Goal: Check status

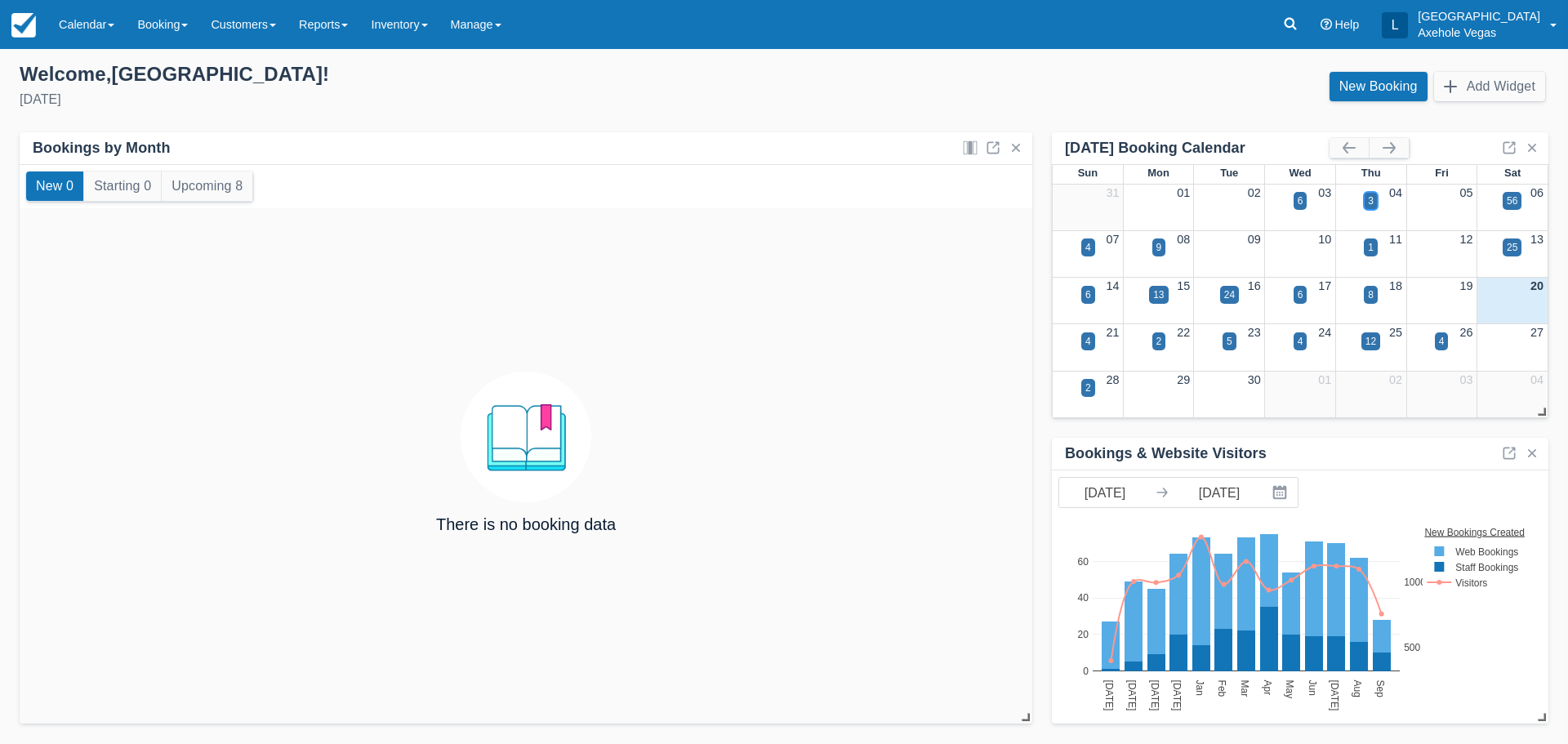
click at [1370, 203] on div "3" at bounding box center [1371, 200] width 6 height 15
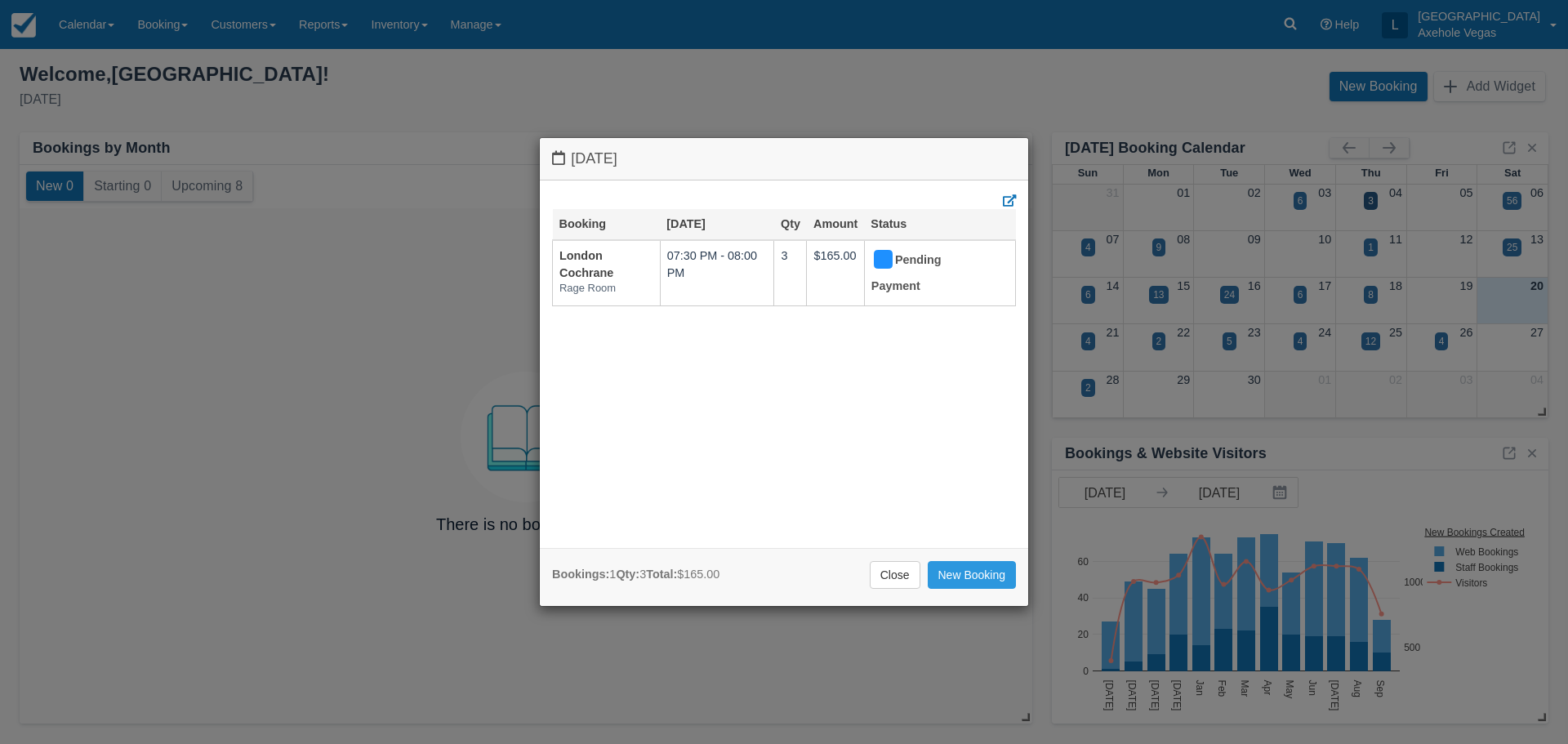
click at [1368, 299] on div "Thursday September 4 2025 Booking Sep 4 Qty Amount Status London Cochrane Rage …" at bounding box center [784, 372] width 1568 height 744
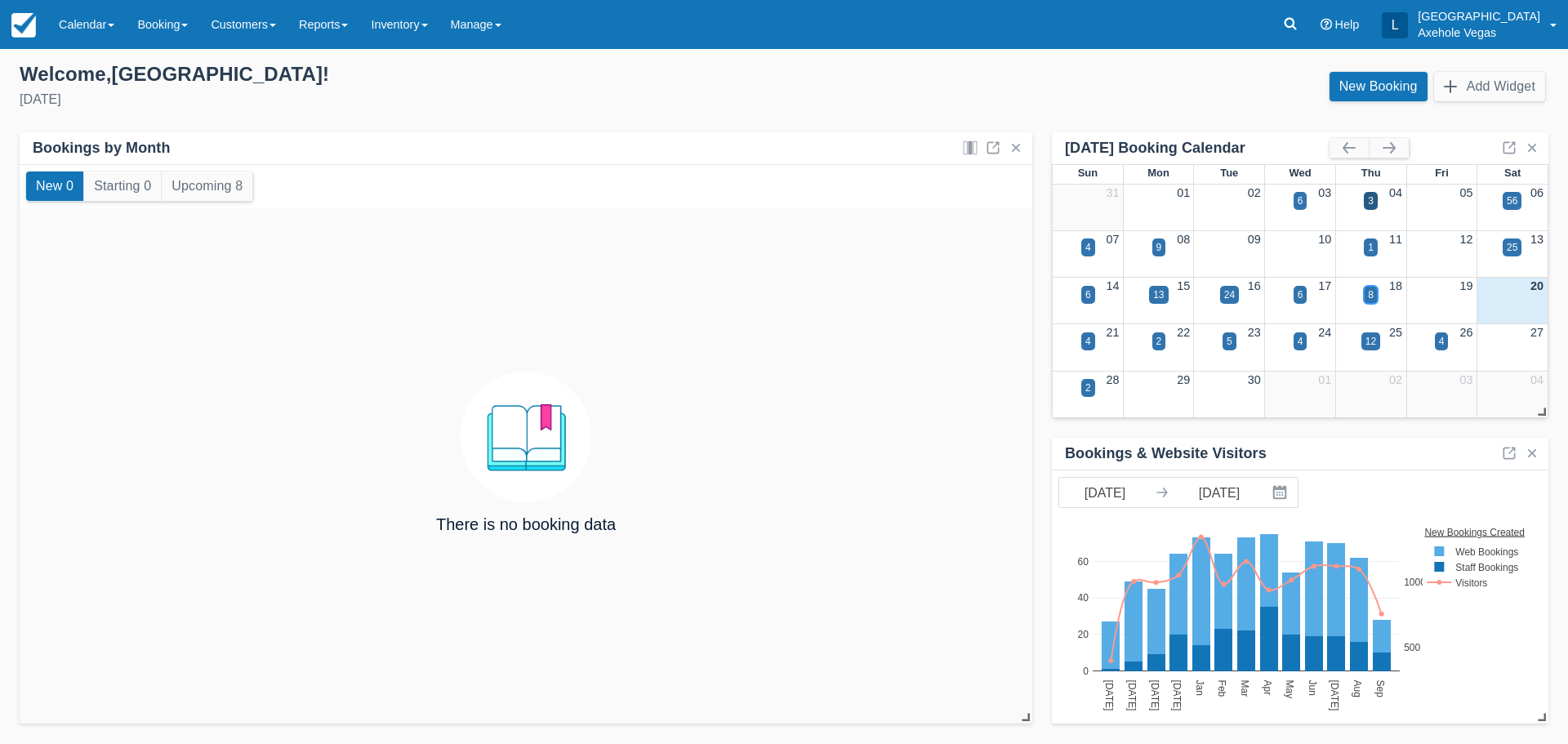
click at [1368, 296] on div "8" at bounding box center [1371, 295] width 6 height 15
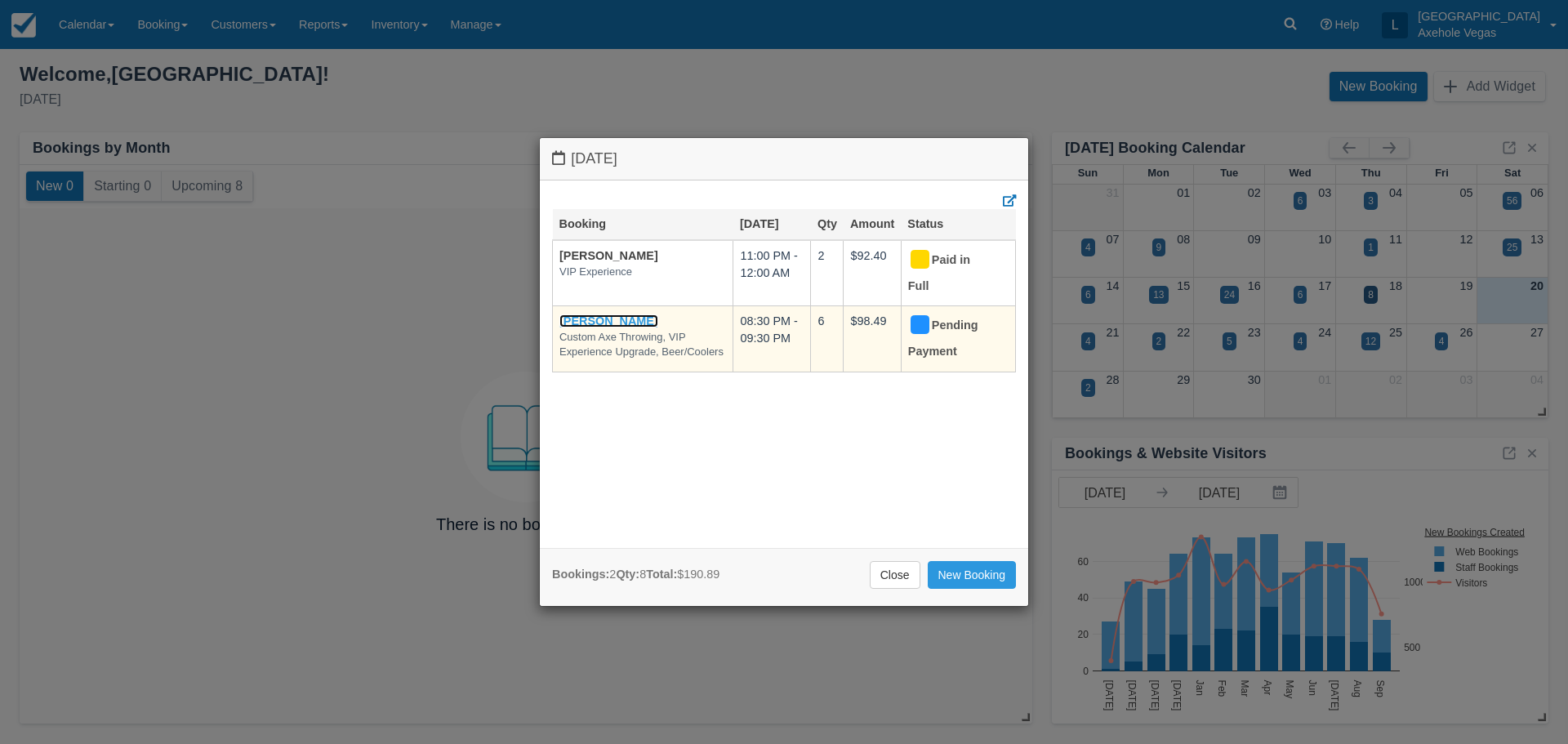
click at [647, 317] on link "Jonathan Mayuga" at bounding box center [608, 321] width 99 height 13
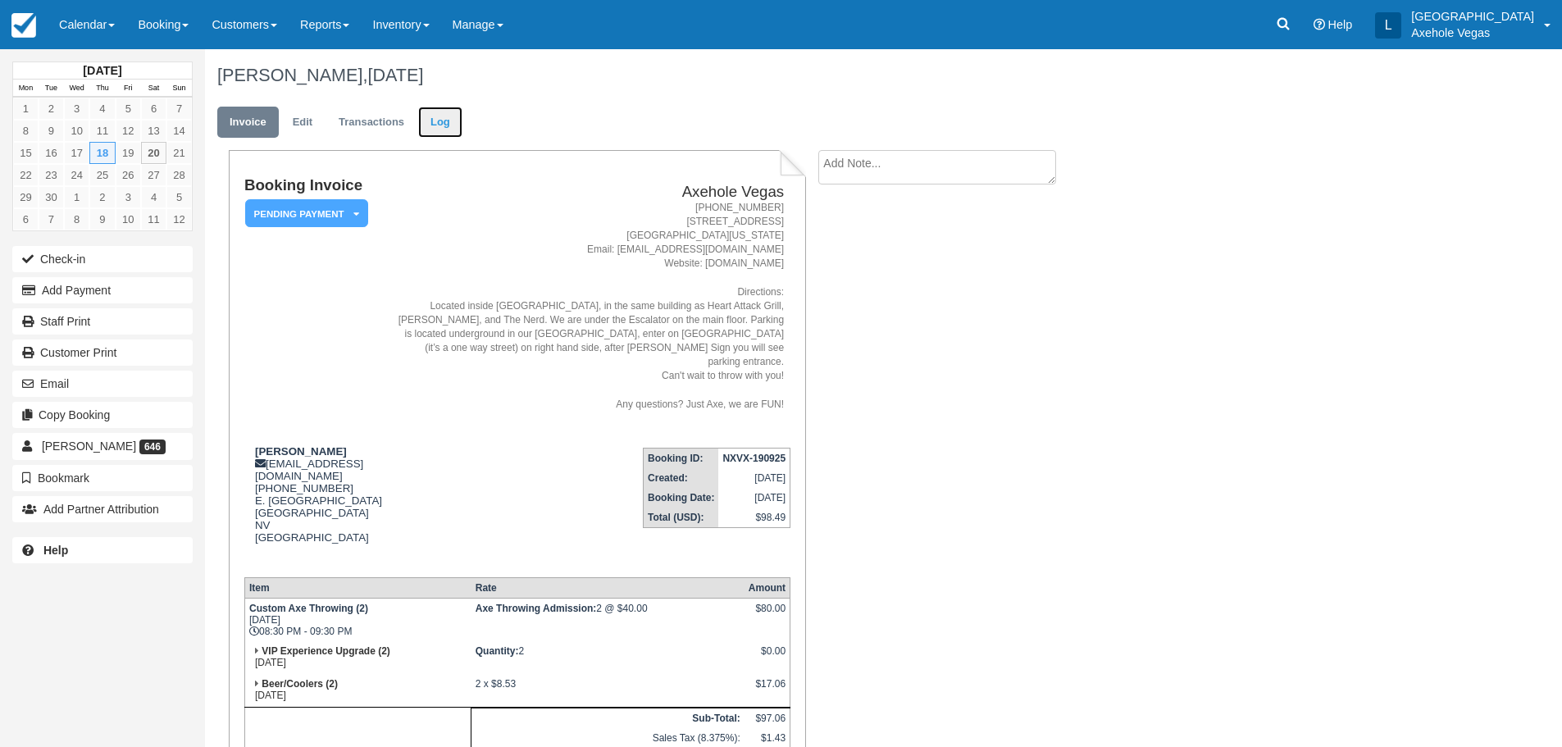
click at [431, 133] on link "Log" at bounding box center [440, 123] width 44 height 32
